Goal: Transaction & Acquisition: Purchase product/service

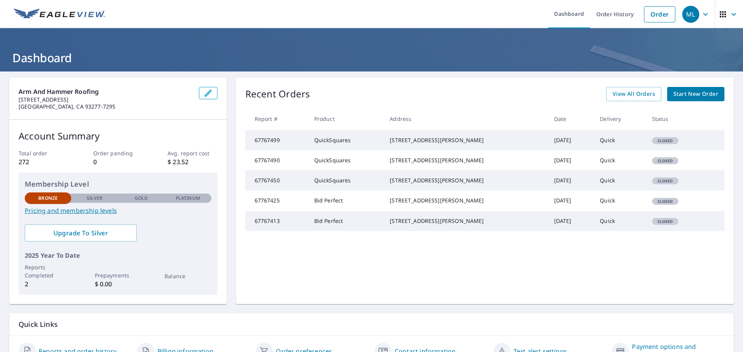
click at [679, 96] on span "Start New Order" at bounding box center [695, 94] width 45 height 10
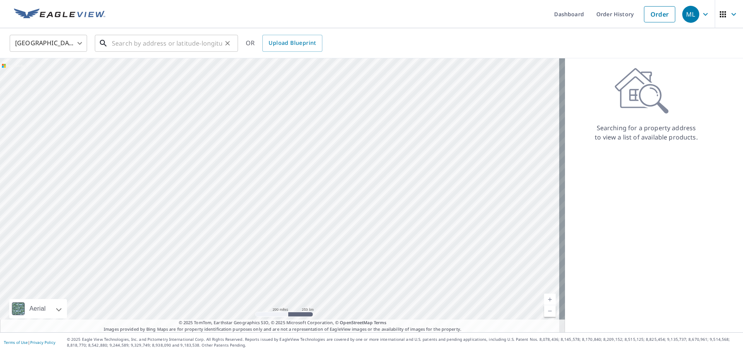
click at [136, 46] on input "text" at bounding box center [167, 43] width 110 height 22
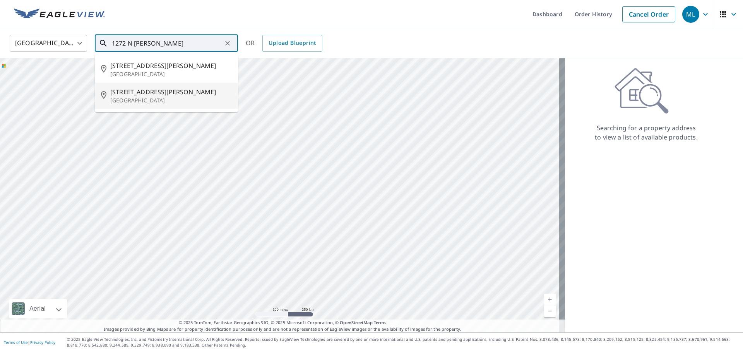
click at [149, 97] on p "[GEOGRAPHIC_DATA]" at bounding box center [170, 101] width 121 height 8
type input "[STREET_ADDRESS][PERSON_NAME]"
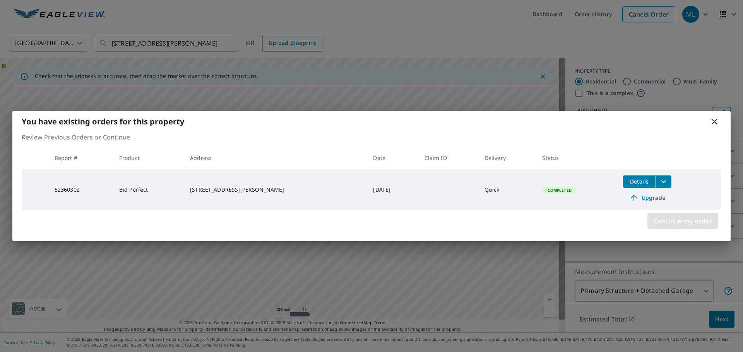
click at [684, 221] on span "Continue my order" at bounding box center [682, 221] width 58 height 11
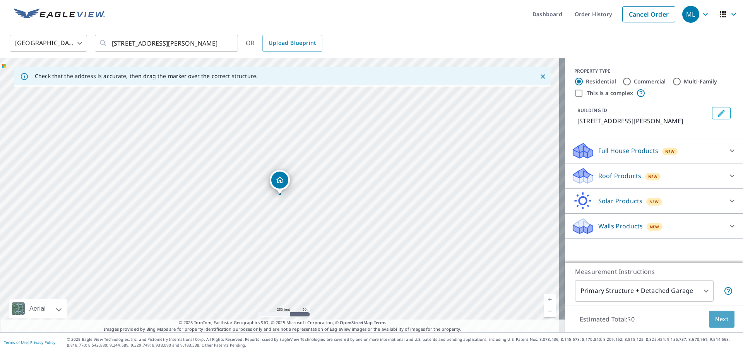
click at [720, 318] on span "Next" at bounding box center [721, 320] width 13 height 10
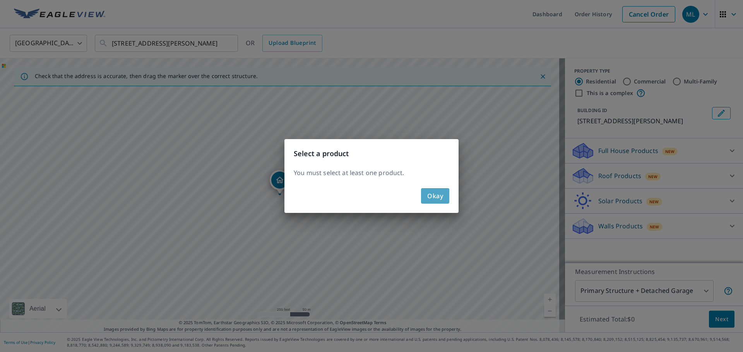
drag, startPoint x: 424, startPoint y: 196, endPoint x: 437, endPoint y: 197, distance: 13.2
click at [425, 196] on button "Okay" at bounding box center [435, 195] width 28 height 15
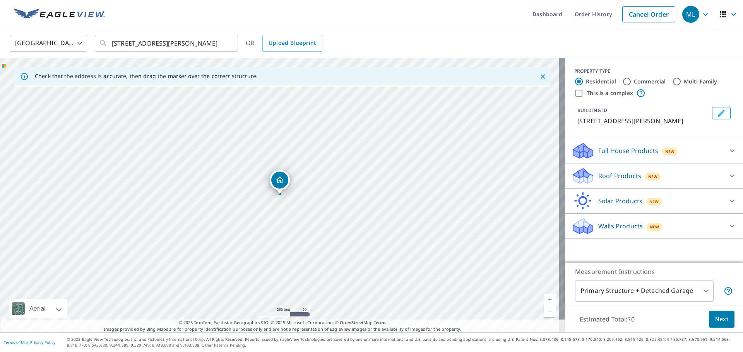
click at [703, 179] on div "Roof Products New" at bounding box center [647, 176] width 152 height 18
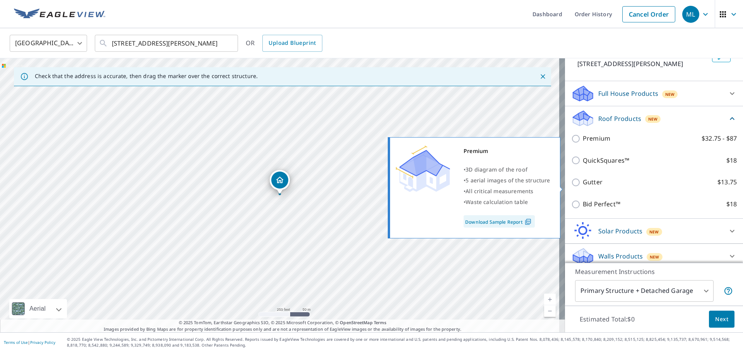
scroll to position [73, 0]
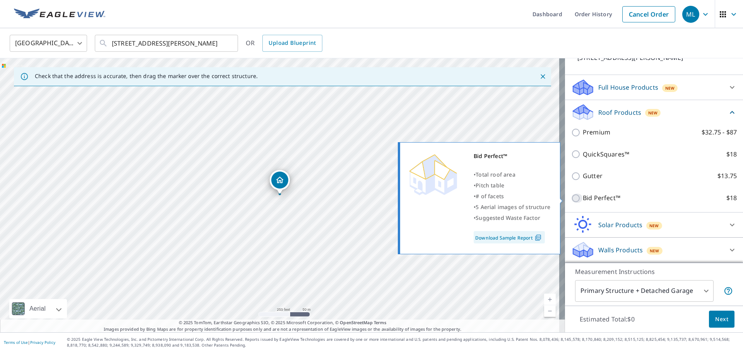
click at [571, 196] on input "Bid Perfect™ $18" at bounding box center [577, 198] width 12 height 9
checkbox input "true"
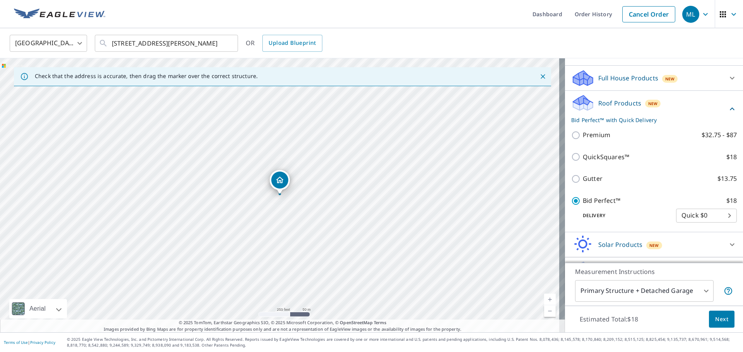
click at [719, 317] on span "Next" at bounding box center [721, 320] width 13 height 10
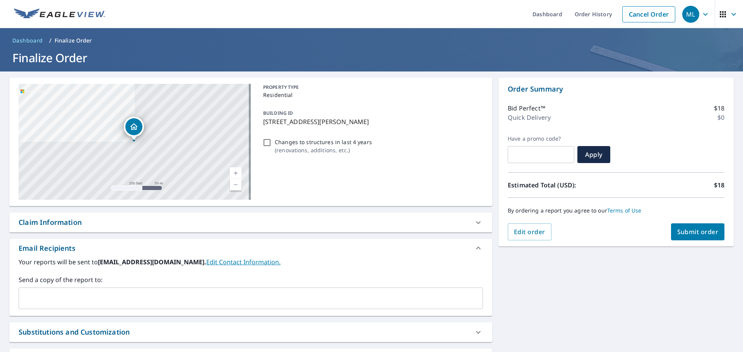
click at [687, 235] on span "Submit order" at bounding box center [697, 232] width 41 height 9
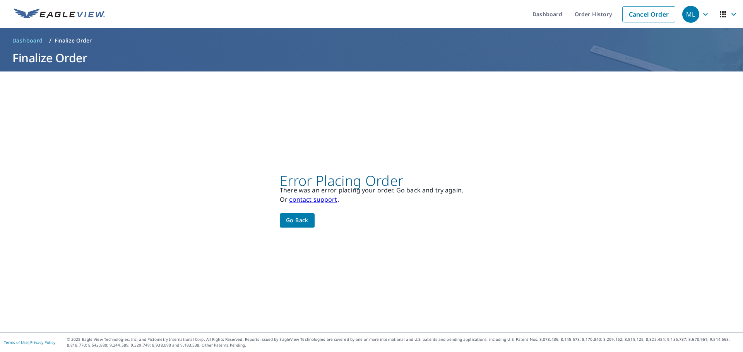
click at [300, 218] on span "Go back" at bounding box center [297, 221] width 22 height 10
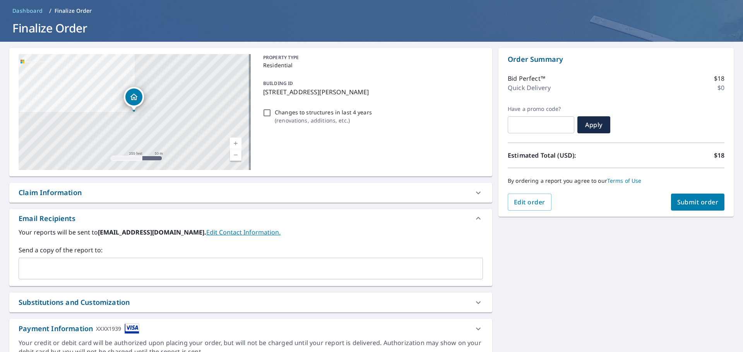
scroll to position [67, 0]
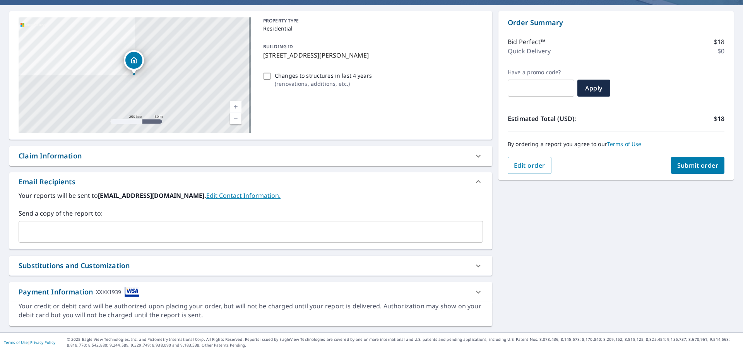
click at [474, 296] on icon at bounding box center [478, 292] width 9 height 9
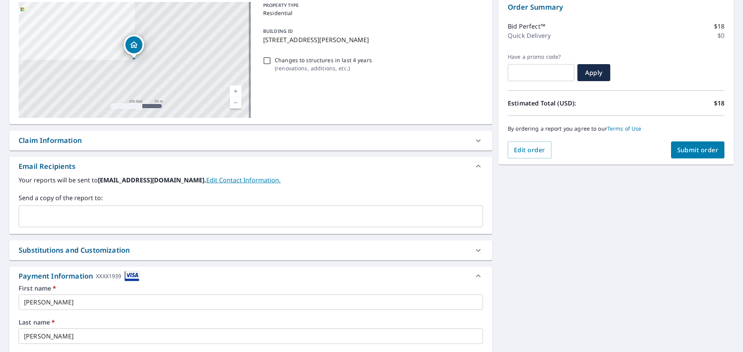
scroll to position [0, 0]
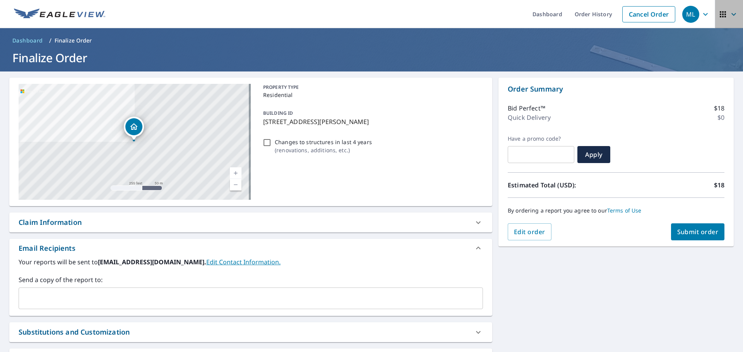
click at [730, 12] on icon "button" at bounding box center [733, 14] width 9 height 9
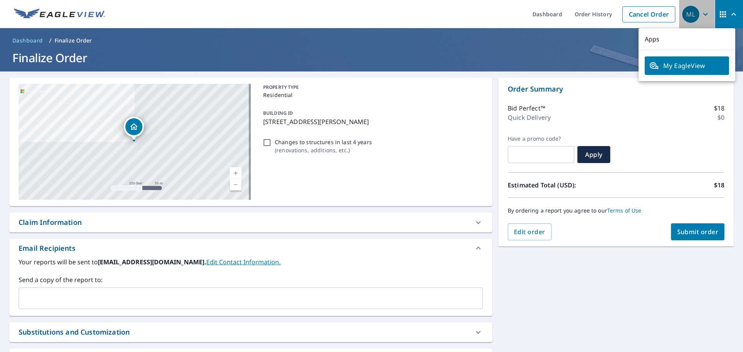
click at [686, 14] on div "ML" at bounding box center [690, 14] width 17 height 17
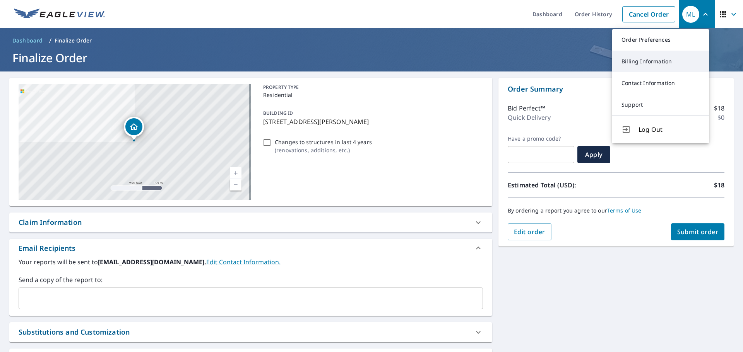
click at [651, 64] on link "Billing Information" at bounding box center [660, 62] width 97 height 22
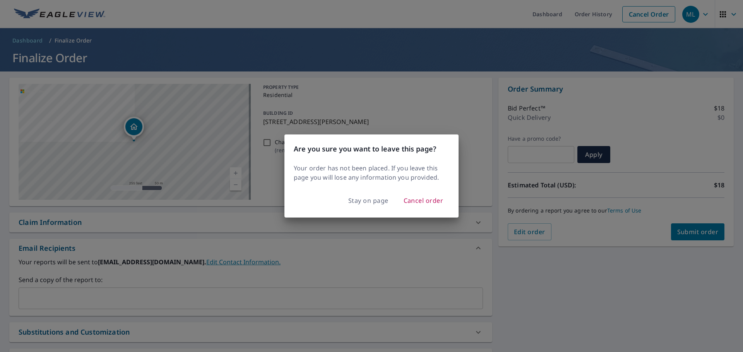
click at [364, 203] on span "Stay on page" at bounding box center [368, 200] width 40 height 11
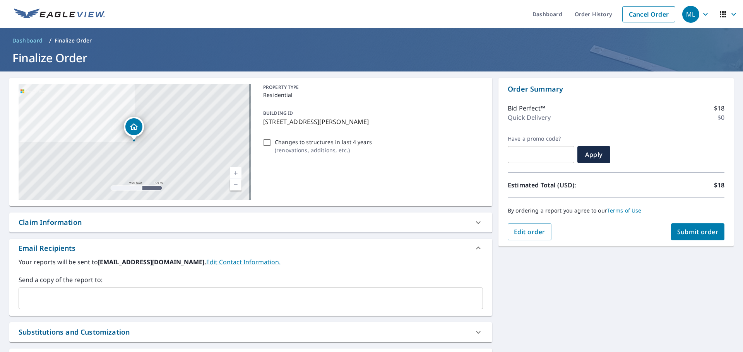
click at [703, 13] on icon "button" at bounding box center [705, 14] width 9 height 9
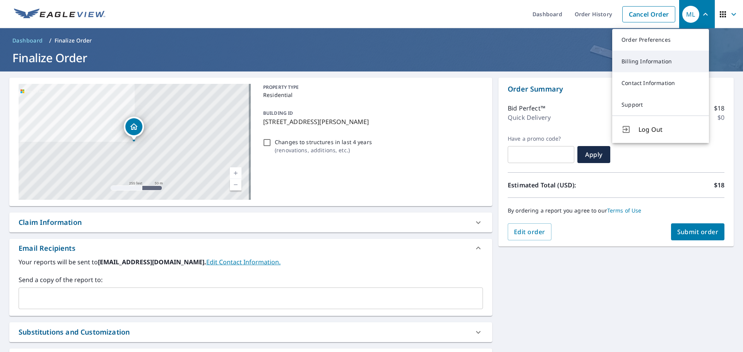
click at [635, 58] on link "Billing Information" at bounding box center [660, 62] width 97 height 22
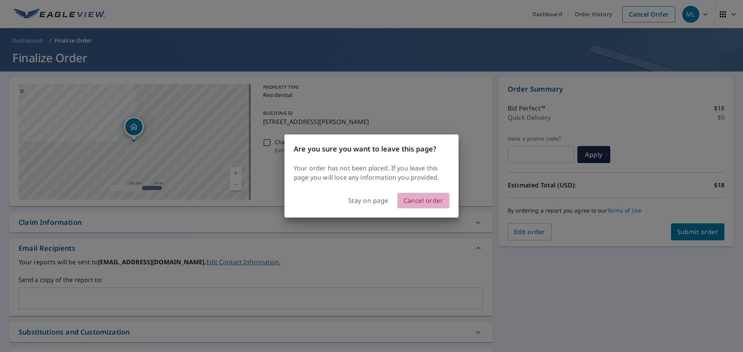
click at [417, 199] on span "Cancel order" at bounding box center [424, 200] width 40 height 11
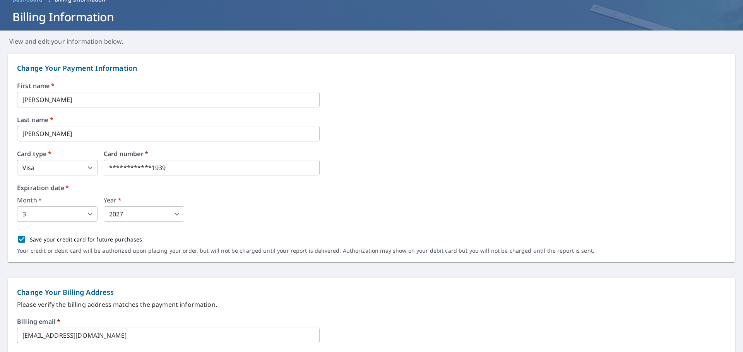
scroll to position [77, 0]
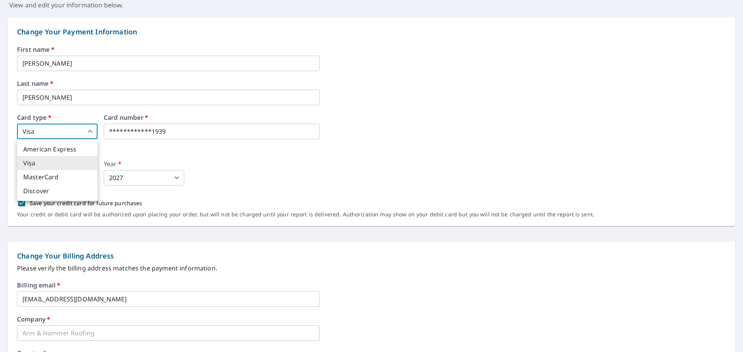
click at [89, 133] on body "**********" at bounding box center [371, 176] width 743 height 352
click at [171, 133] on div at bounding box center [371, 176] width 743 height 352
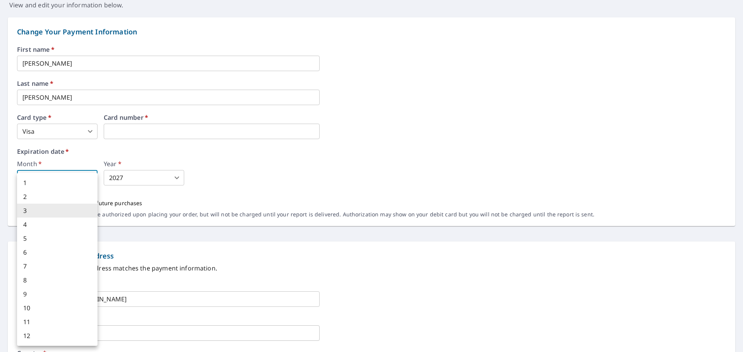
click at [67, 182] on body "ML ML Dashboard Order History Order ML Dashboard / Billing Information Billing …" at bounding box center [371, 176] width 743 height 352
click at [42, 296] on li "9" at bounding box center [57, 294] width 80 height 14
type input "9"
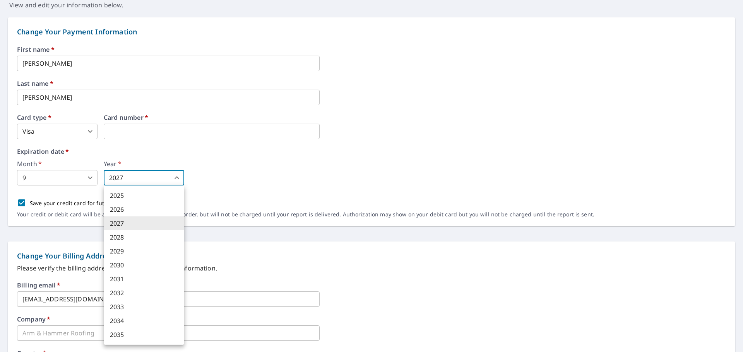
click at [127, 175] on body "ML ML Dashboard Order History Order ML Dashboard / Billing Information Billing …" at bounding box center [371, 176] width 743 height 352
click at [134, 249] on li "2029" at bounding box center [144, 252] width 80 height 14
type input "2029"
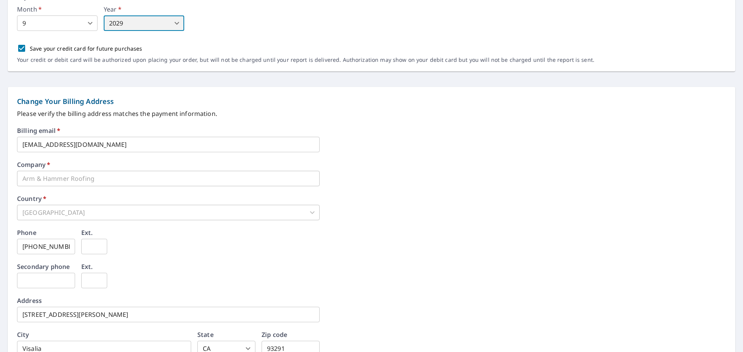
scroll to position [297, 0]
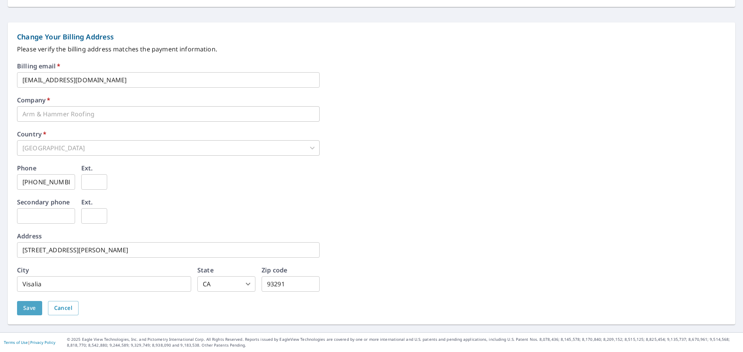
click at [29, 306] on span "Save" at bounding box center [29, 309] width 13 height 10
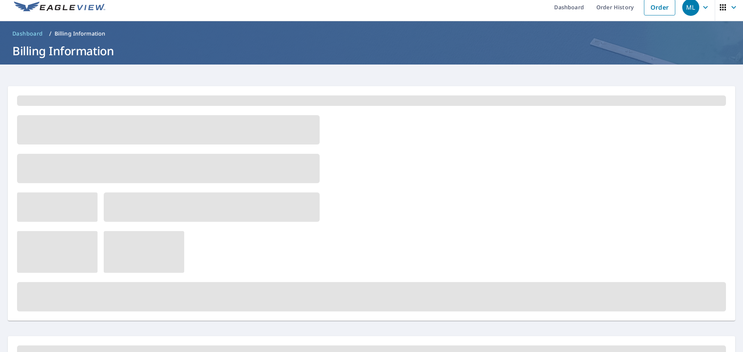
scroll to position [0, 0]
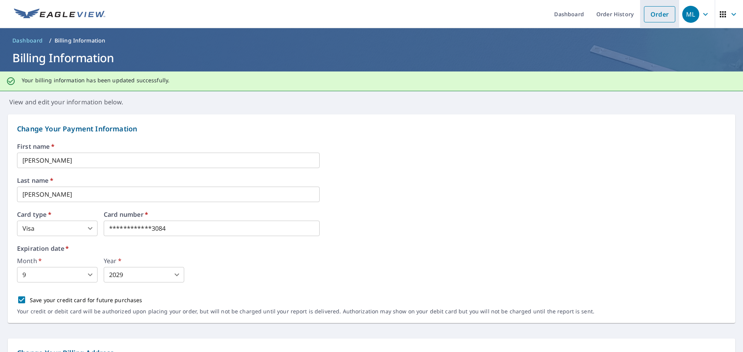
click at [645, 15] on link "Order" at bounding box center [659, 14] width 31 height 16
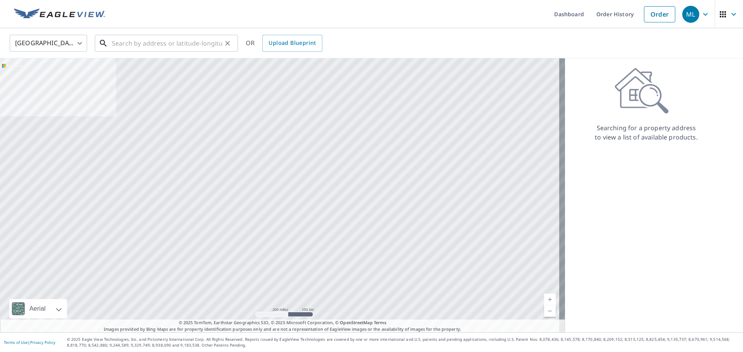
click at [197, 41] on input "text" at bounding box center [167, 43] width 110 height 22
click at [193, 50] on input "text" at bounding box center [167, 43] width 110 height 22
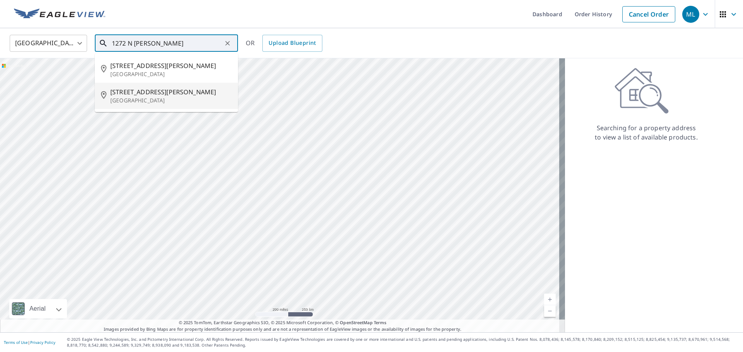
click at [121, 100] on p "[GEOGRAPHIC_DATA]" at bounding box center [170, 101] width 121 height 8
type input "[STREET_ADDRESS][PERSON_NAME]"
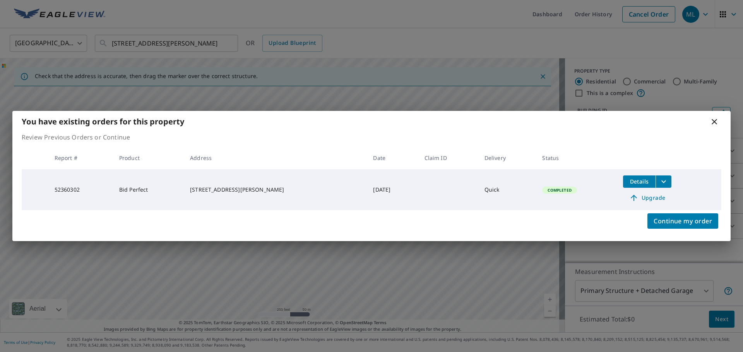
click at [687, 176] on td "Details Upgrade" at bounding box center [669, 189] width 104 height 41
click at [672, 225] on span "Continue my order" at bounding box center [682, 221] width 58 height 11
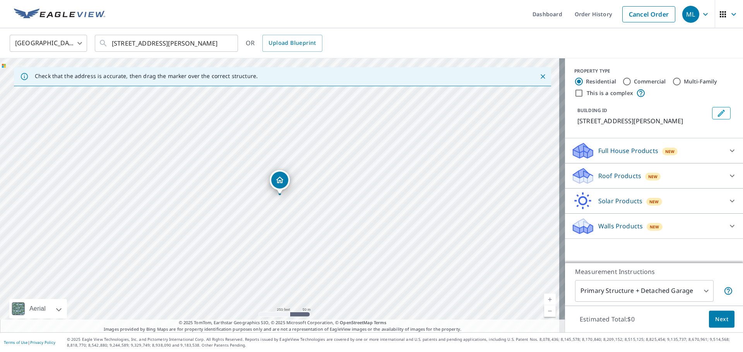
click at [727, 176] on icon at bounding box center [731, 175] width 9 height 9
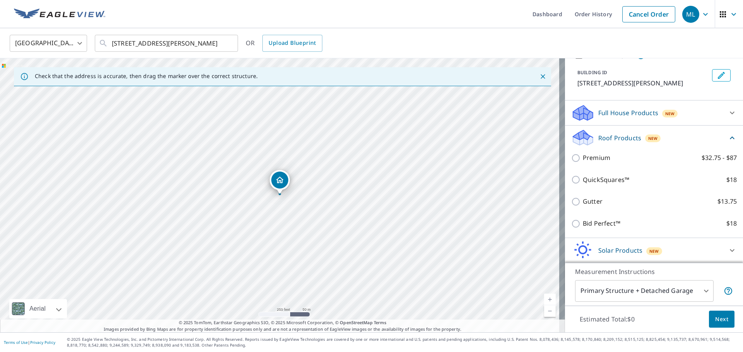
scroll to position [73, 0]
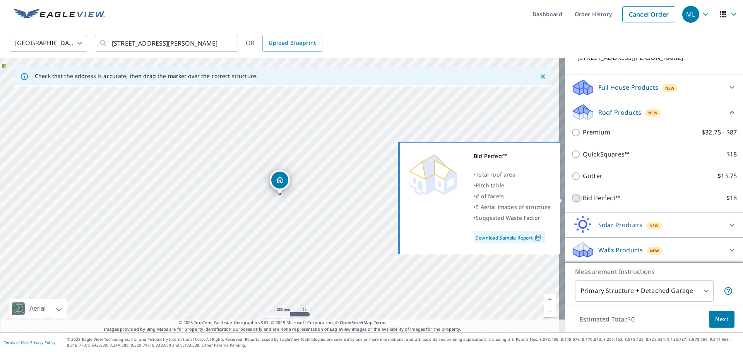
drag, startPoint x: 573, startPoint y: 199, endPoint x: 577, endPoint y: 205, distance: 7.7
click at [573, 200] on input "Bid Perfect™ $18" at bounding box center [577, 198] width 12 height 9
checkbox input "true"
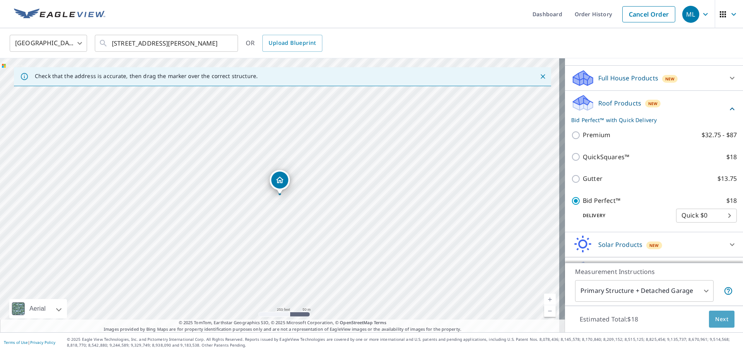
click at [719, 320] on span "Next" at bounding box center [721, 320] width 13 height 10
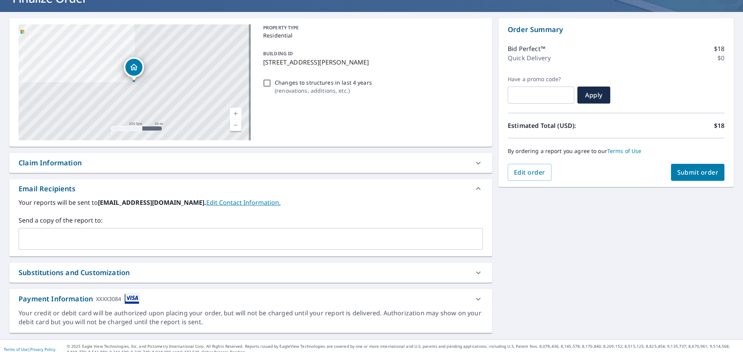
scroll to position [67, 0]
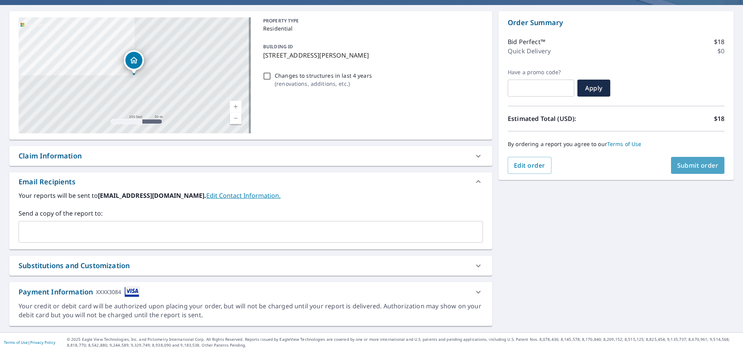
click at [685, 163] on span "Submit order" at bounding box center [697, 165] width 41 height 9
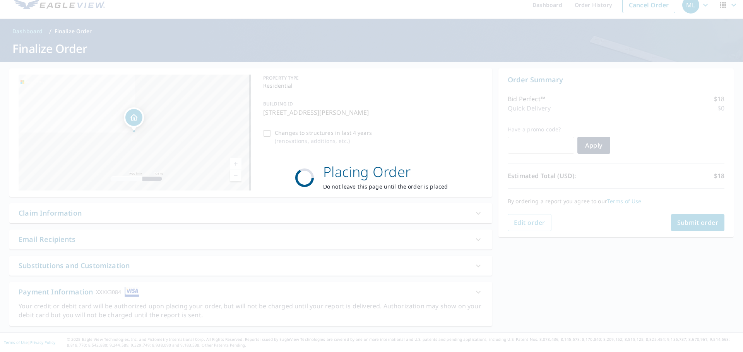
scroll to position [9, 0]
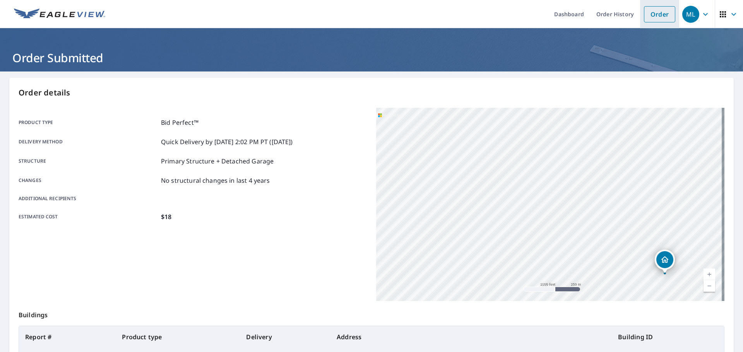
click at [647, 13] on link "Order" at bounding box center [659, 14] width 31 height 16
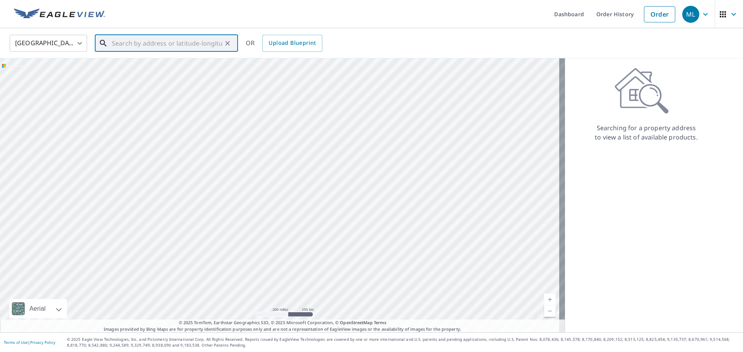
click at [138, 41] on input "text" at bounding box center [167, 43] width 110 height 22
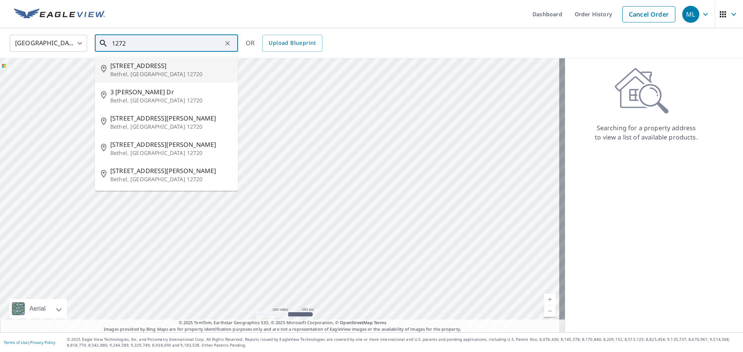
type input "1272"
